Goal: Information Seeking & Learning: Learn about a topic

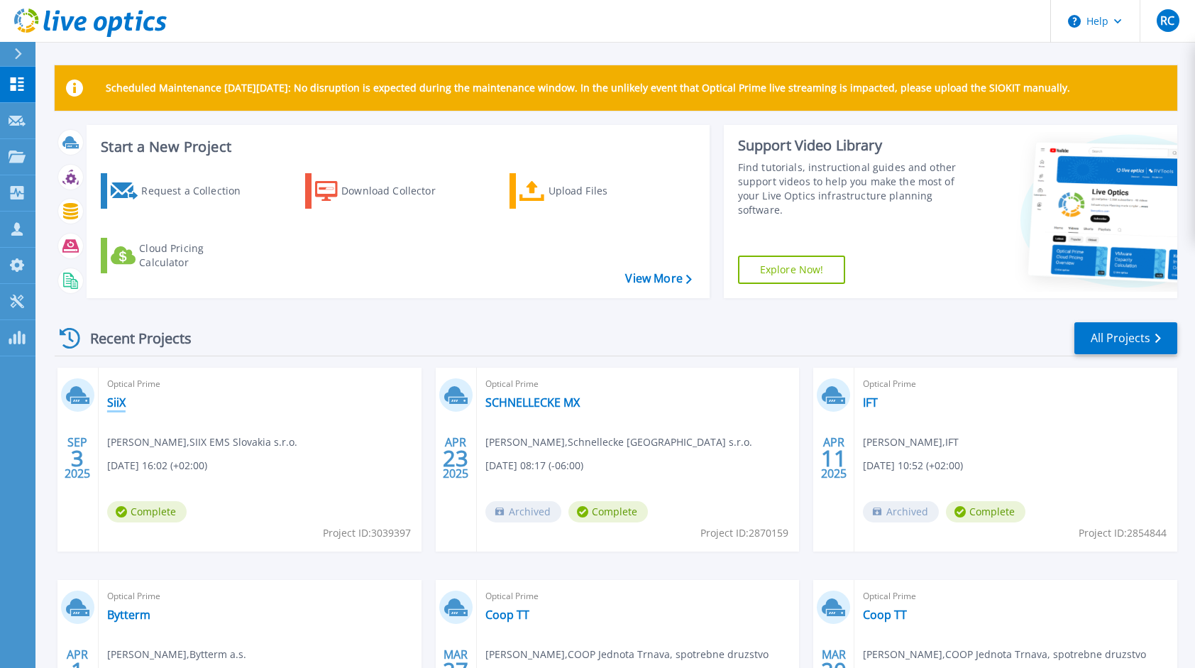
click at [116, 397] on link "SiiX" at bounding box center [116, 402] width 18 height 14
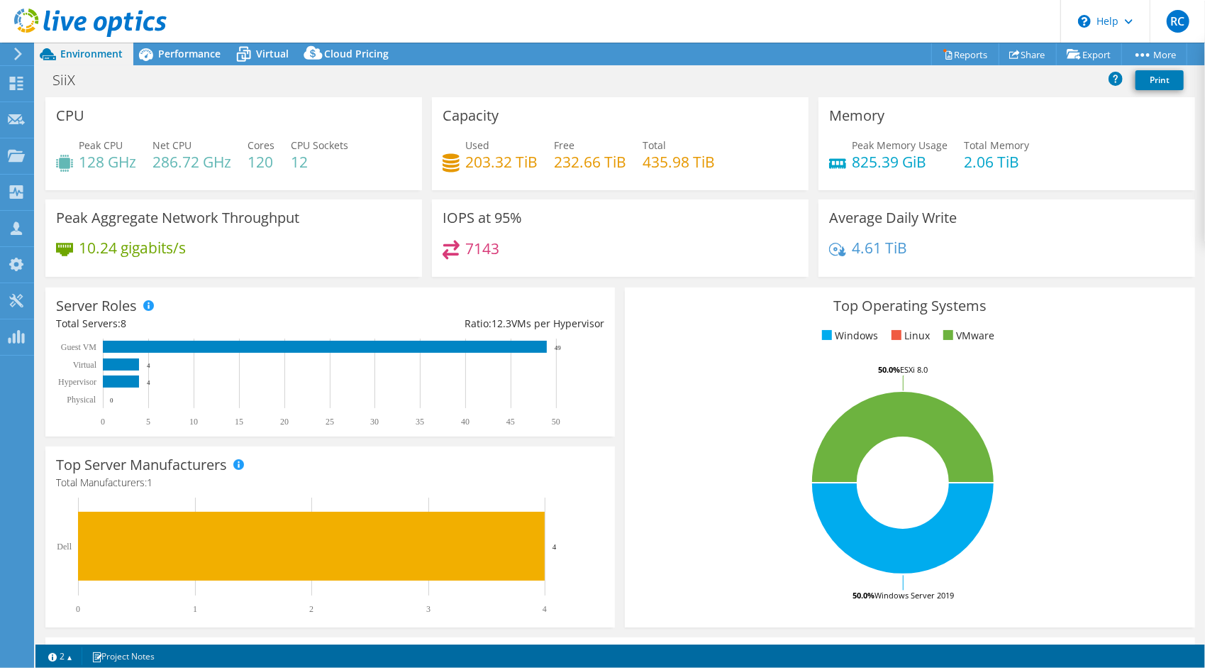
select select "USD"
click at [184, 48] on span "Performance" at bounding box center [189, 53] width 62 height 13
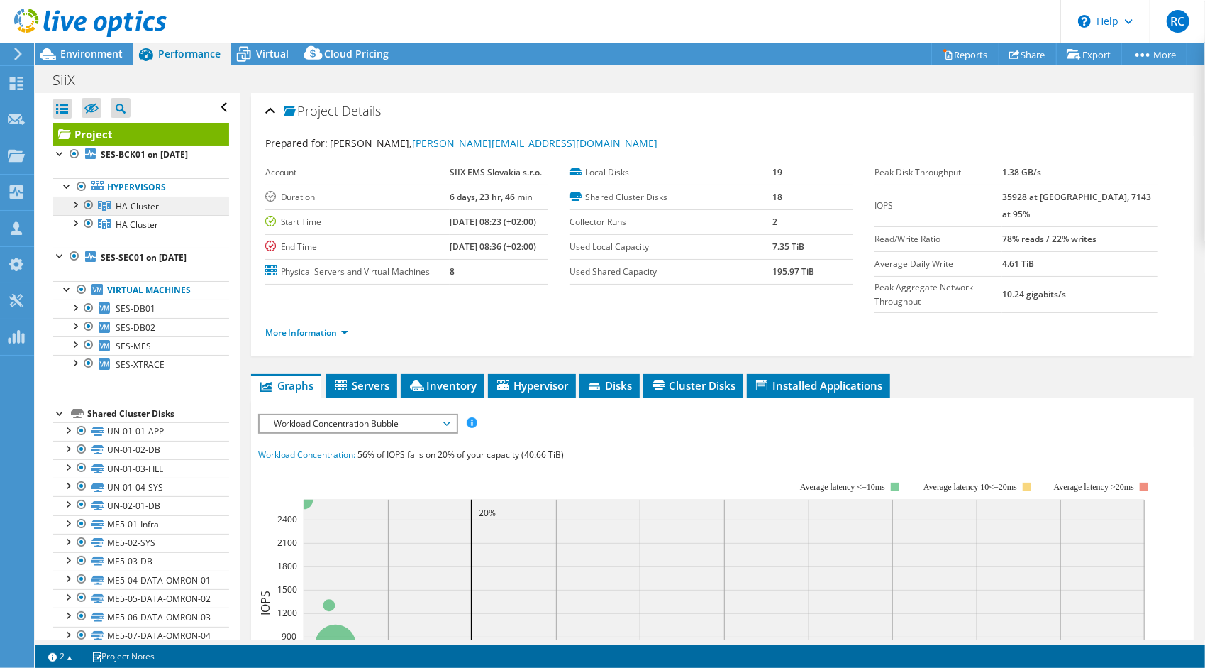
click at [150, 203] on span "HA-Cluster" at bounding box center [137, 206] width 43 height 12
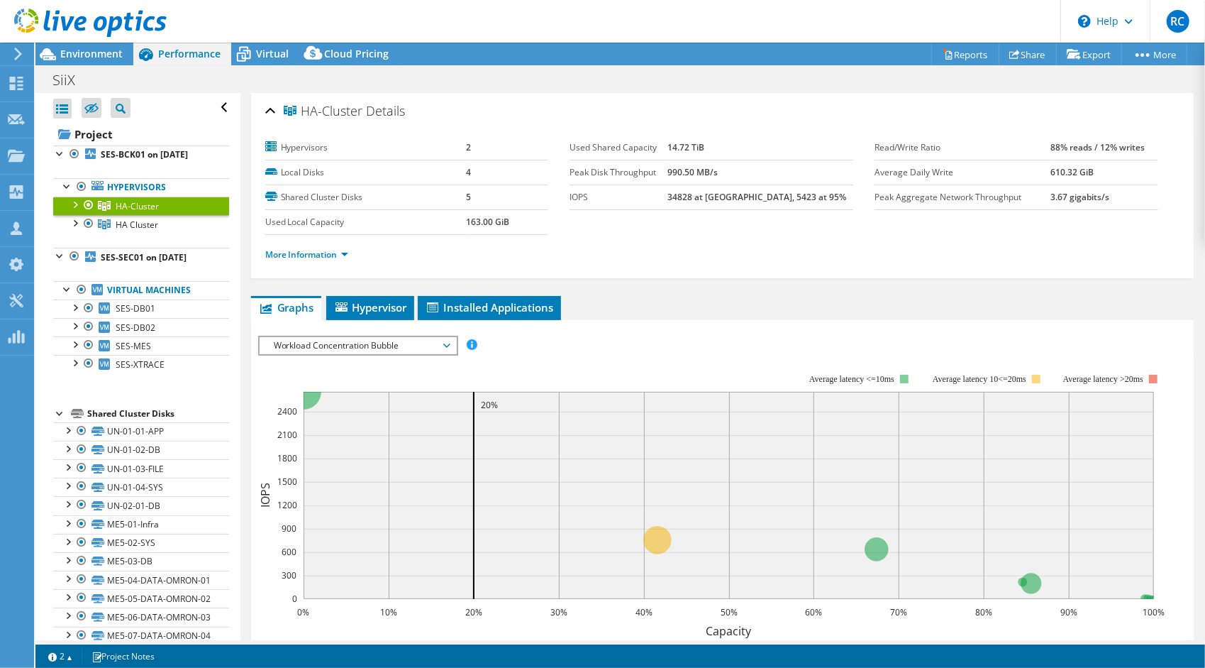
click at [73, 202] on div at bounding box center [74, 204] width 14 height 14
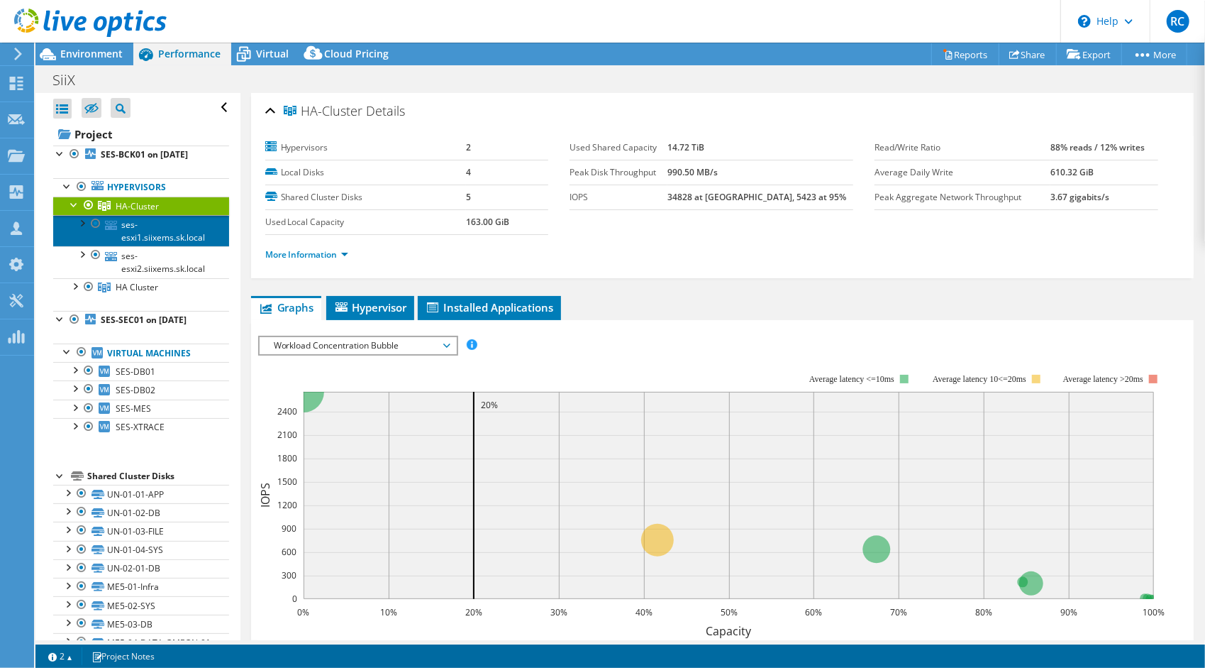
click at [172, 231] on link "ses-esxi1.siixems.sk.local" at bounding box center [141, 230] width 176 height 31
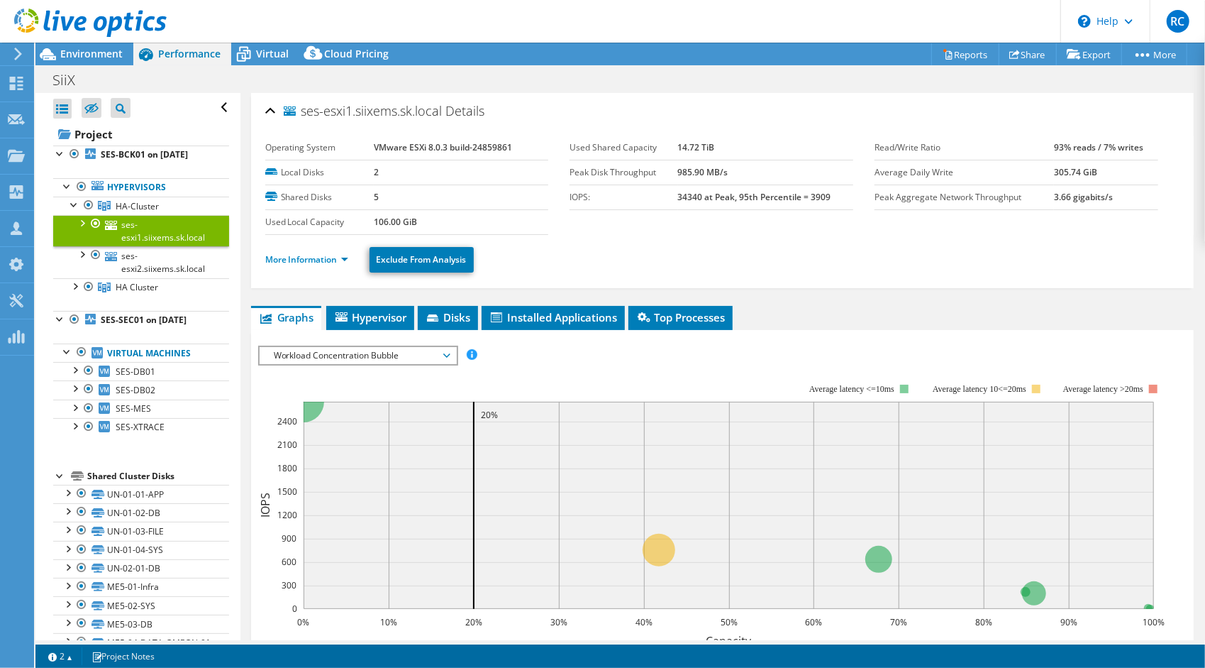
click at [368, 353] on span "Workload Concentration Bubble" at bounding box center [358, 355] width 182 height 17
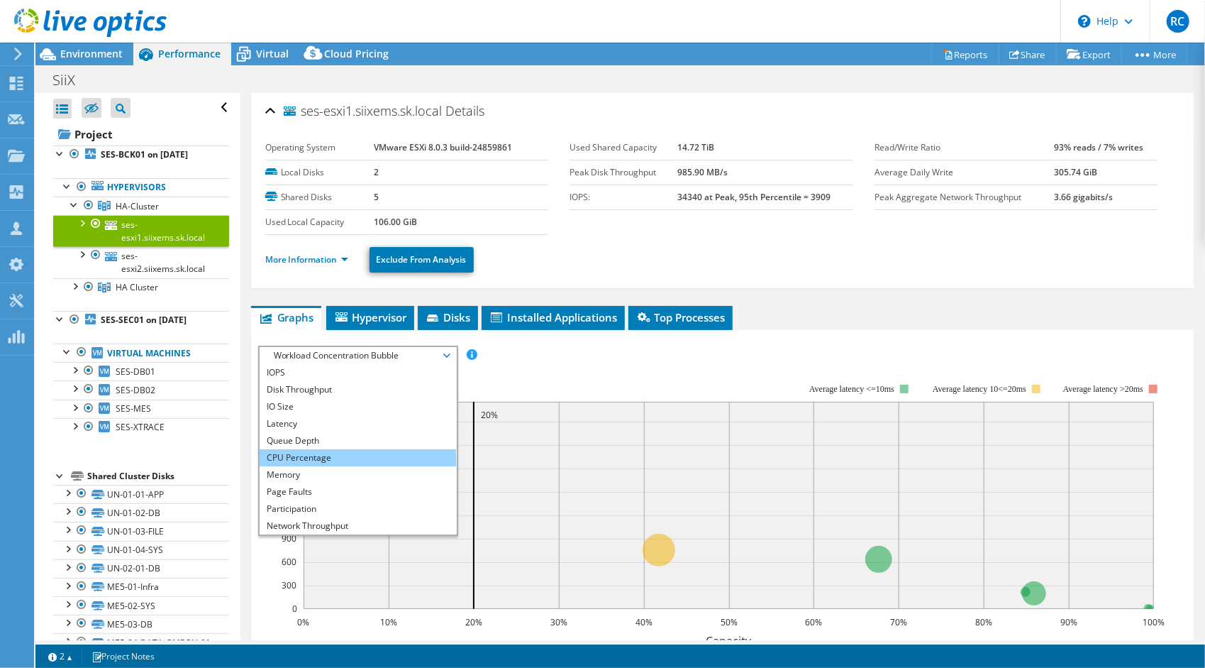
click at [321, 449] on li "CPU Percentage" at bounding box center [358, 457] width 197 height 17
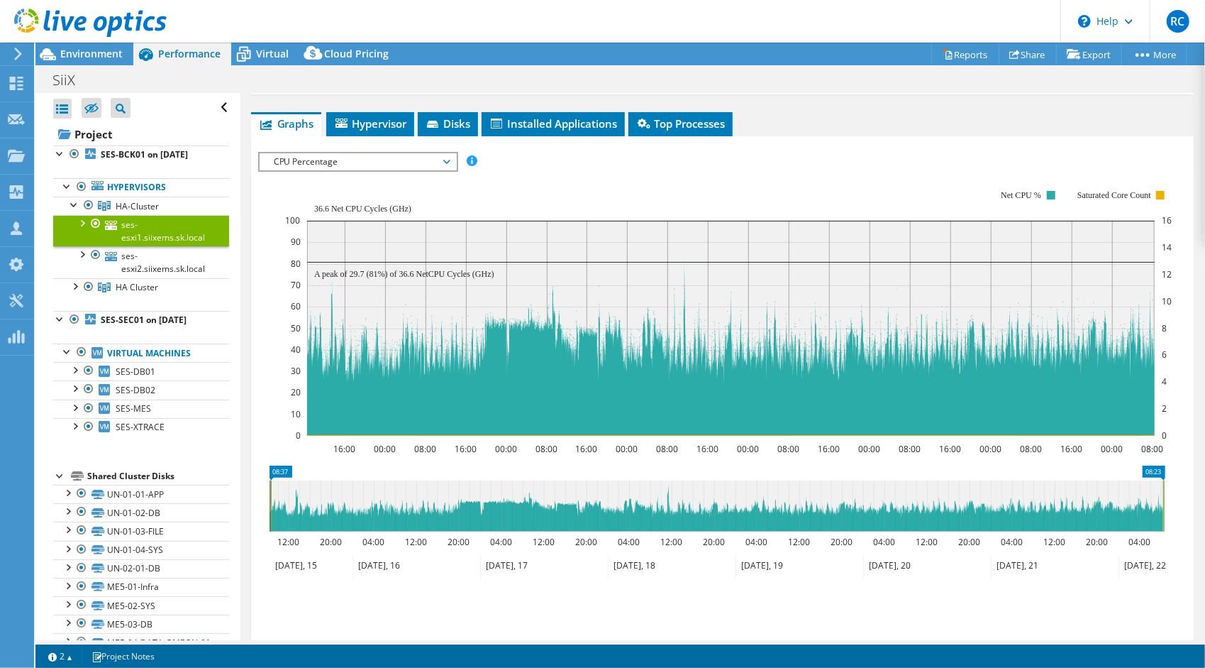
scroll to position [213, 0]
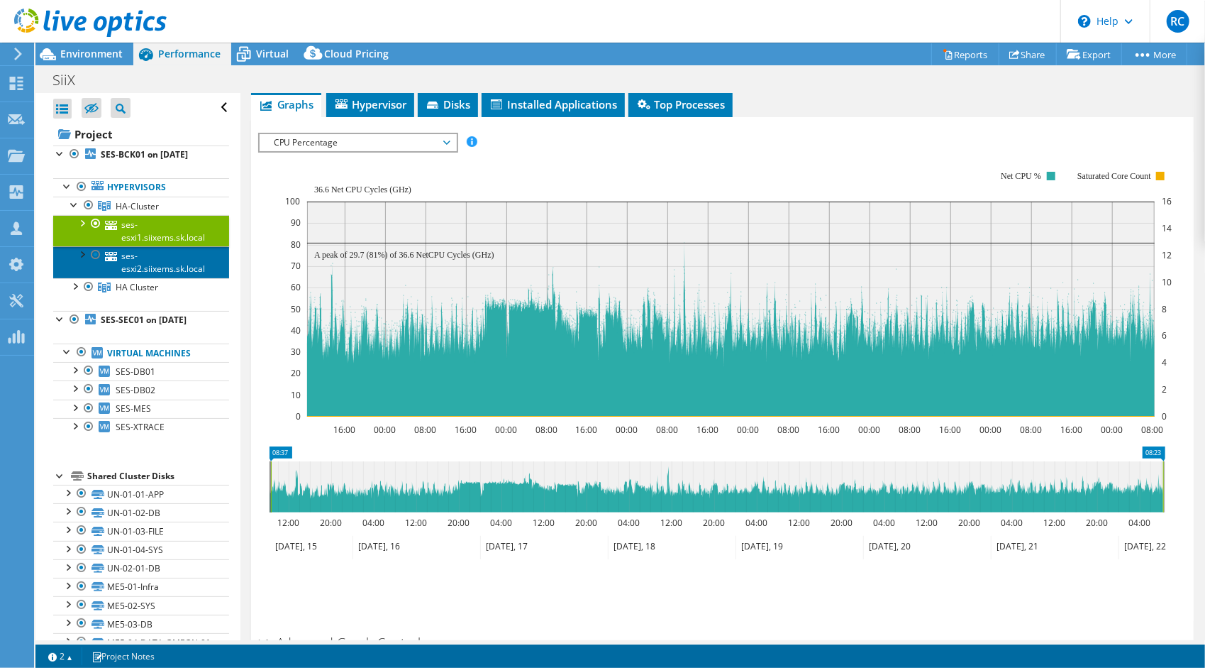
click at [166, 263] on link "ses-esxi2.siixems.sk.local" at bounding box center [141, 261] width 176 height 31
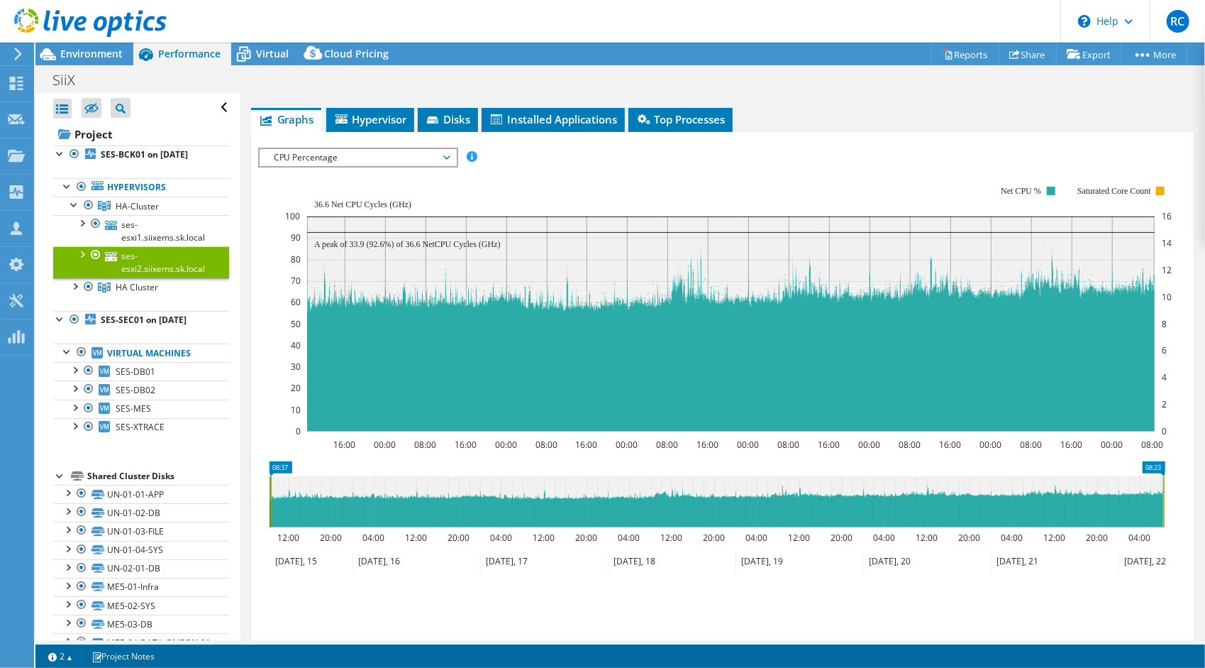
click at [561, 148] on div "IOPS Disk Throughput IO Size Latency Queue Depth CPU Percentage Memory Page Fau…" at bounding box center [722, 157] width 929 height 19
